Goal: Information Seeking & Learning: Check status

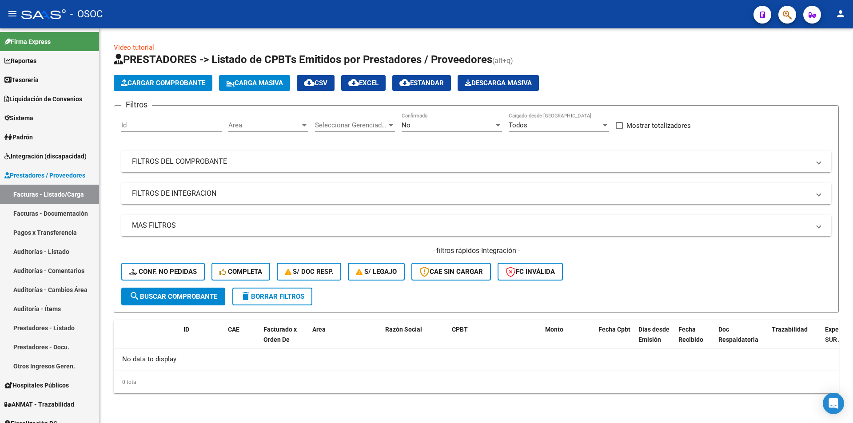
scroll to position [61, 0]
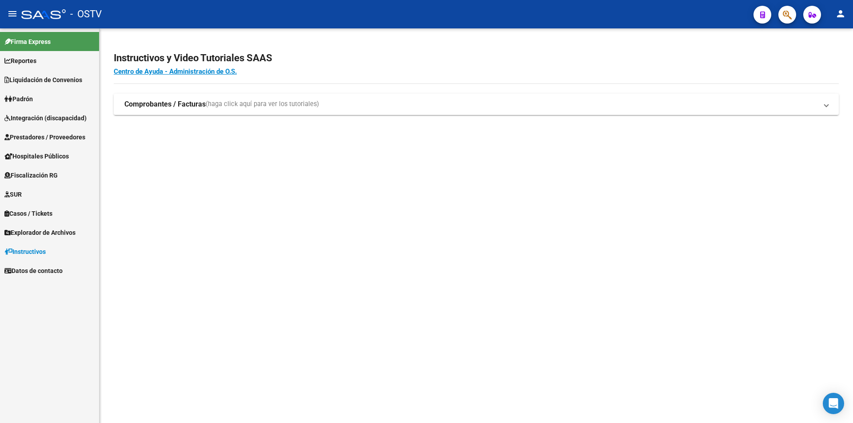
click at [794, 15] on button "button" at bounding box center [787, 15] width 18 height 18
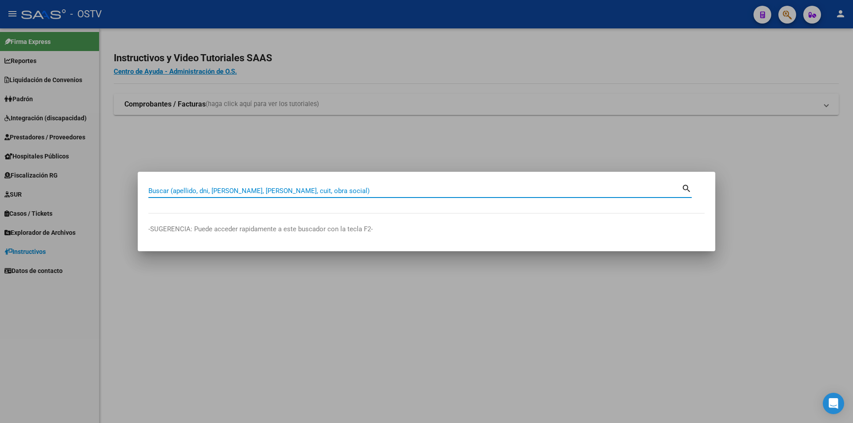
paste input "32224603"
type input "32224603"
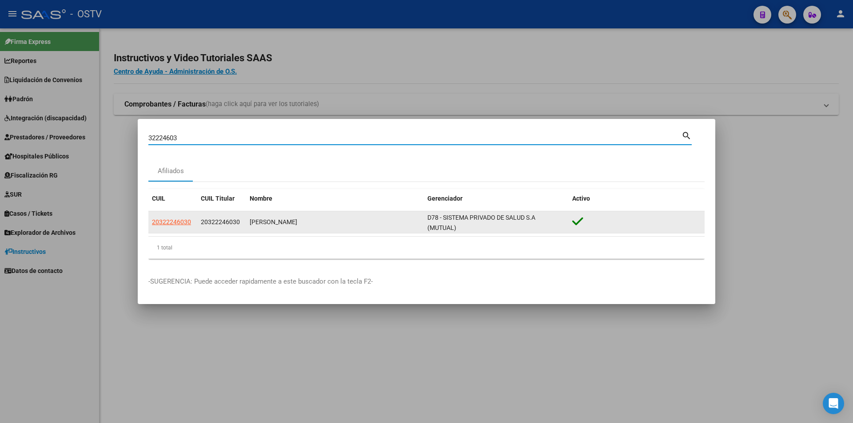
click at [176, 226] on app-link-go-to "20322246030" at bounding box center [171, 222] width 39 height 10
click at [182, 217] on datatable-body-cell "20322246030" at bounding box center [172, 222] width 49 height 22
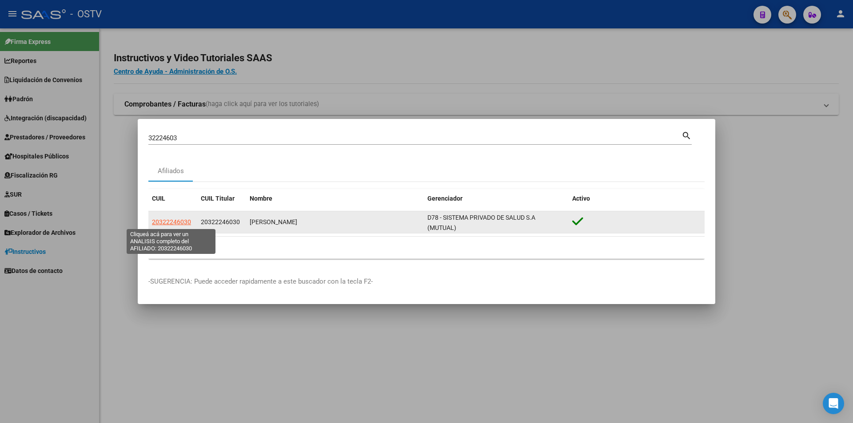
click at [184, 218] on span "20322246030" at bounding box center [171, 221] width 39 height 7
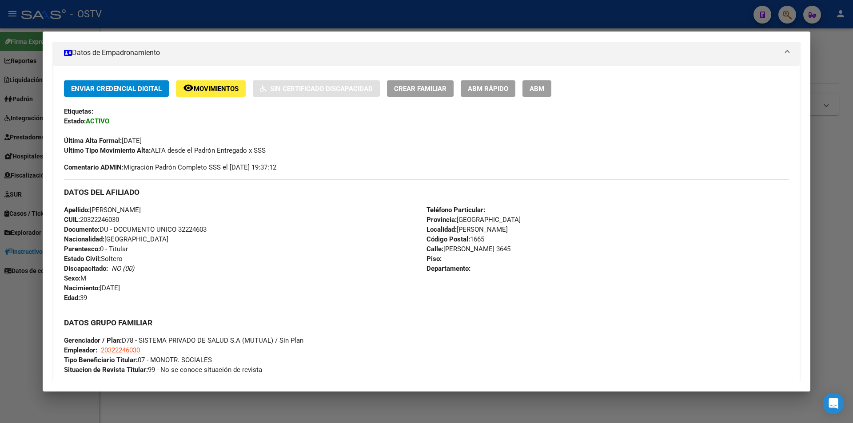
scroll to position [222, 0]
